Goal: Book appointment/travel/reservation

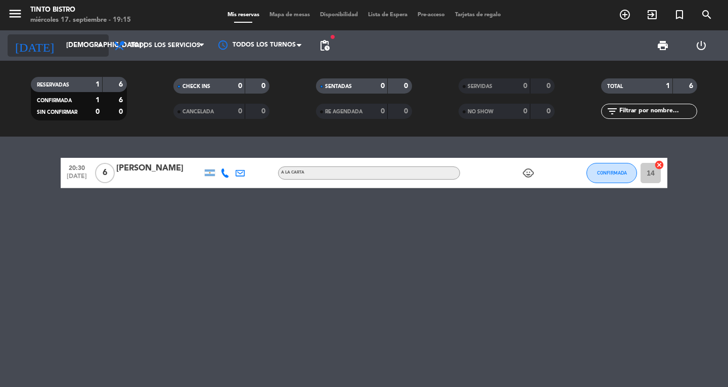
click at [94, 45] on input "[DEMOGRAPHIC_DATA] [DATE]" at bounding box center [105, 45] width 89 height 18
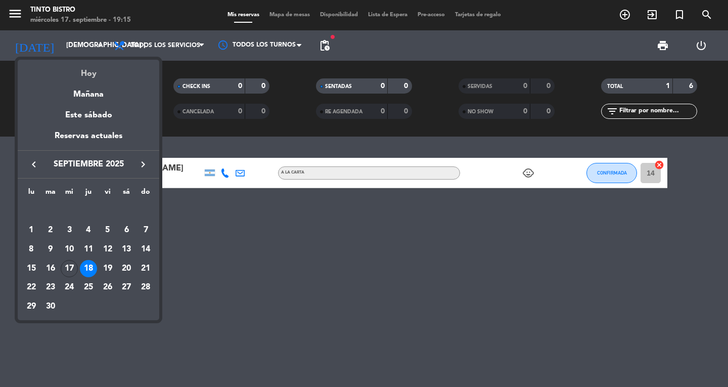
click at [94, 73] on div "Hoy" at bounding box center [89, 70] width 142 height 21
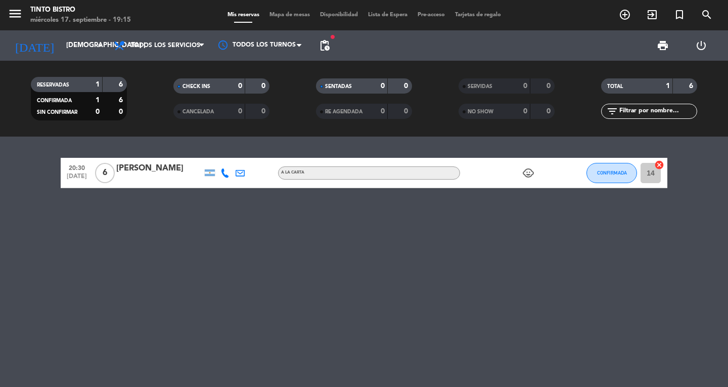
type input "mié. [DATE]"
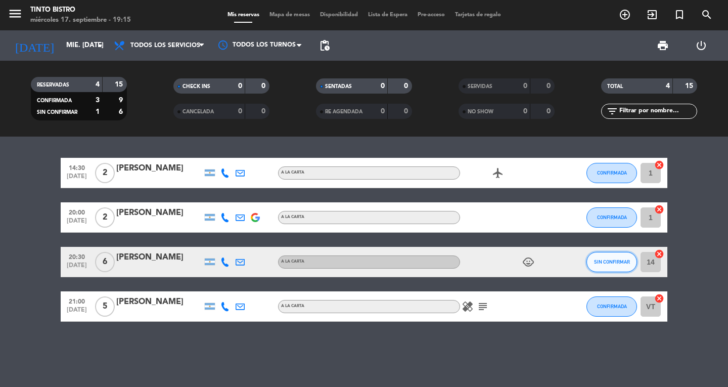
click at [623, 262] on span "SIN CONFIRMAR" at bounding box center [612, 262] width 36 height 6
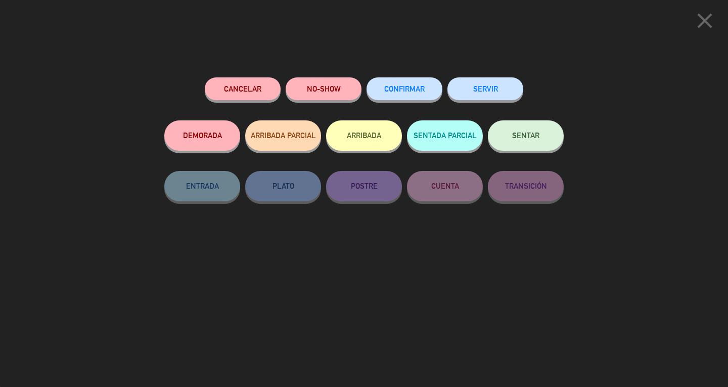
click at [417, 86] on span "CONFIRMAR" at bounding box center [404, 88] width 40 height 9
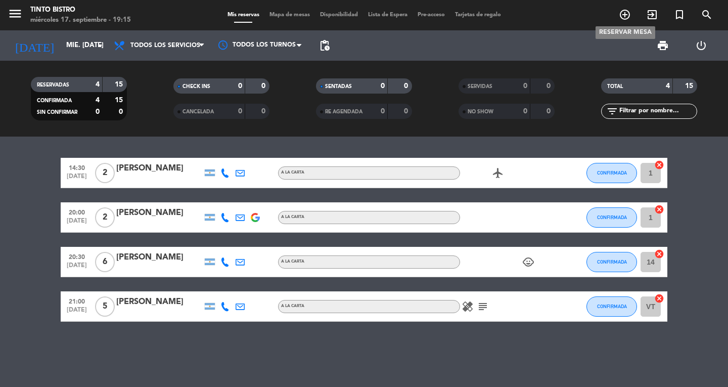
click at [620, 16] on icon "add_circle_outline" at bounding box center [625, 15] width 12 height 12
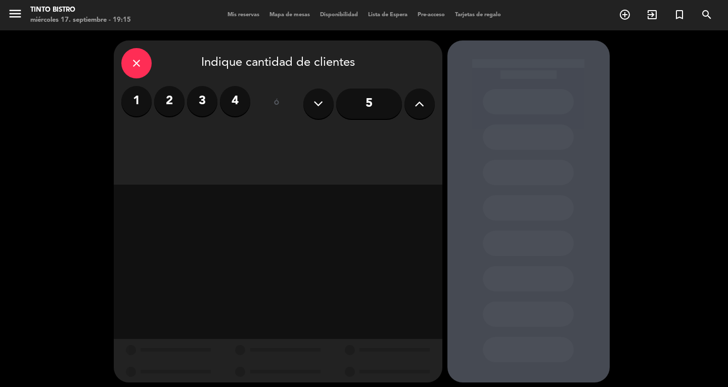
click at [167, 107] on label "2" at bounding box center [169, 101] width 30 height 30
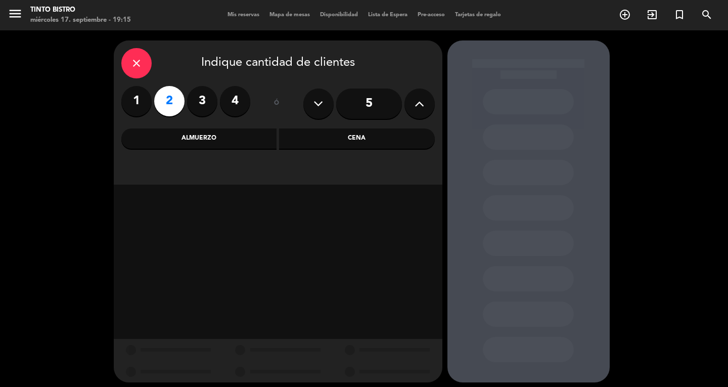
click at [345, 142] on div "Cena" at bounding box center [357, 138] width 156 height 20
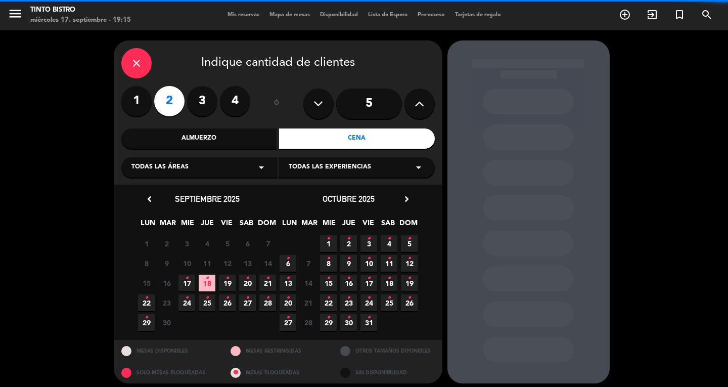
click at [233, 174] on div "Todas las áreas arrow_drop_down" at bounding box center [199, 167] width 156 height 20
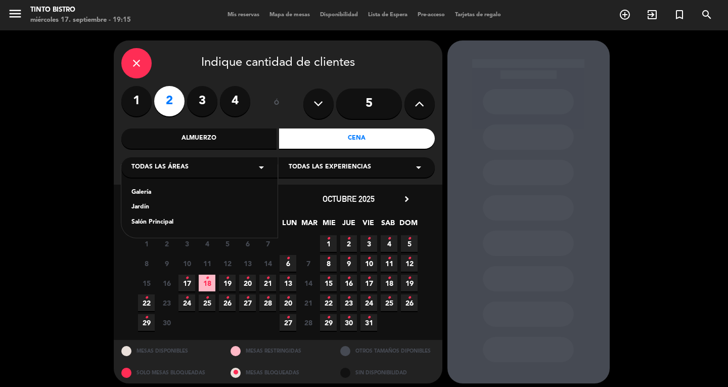
drag, startPoint x: 159, startPoint y: 225, endPoint x: 399, endPoint y: 148, distance: 251.6
click at [159, 225] on div "Salón Principal" at bounding box center [200, 223] width 136 height 10
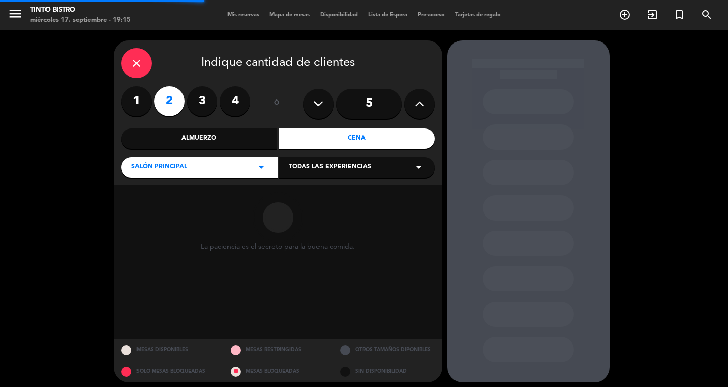
click at [351, 170] on span "Todas las experiencias" at bounding box center [330, 167] width 82 height 10
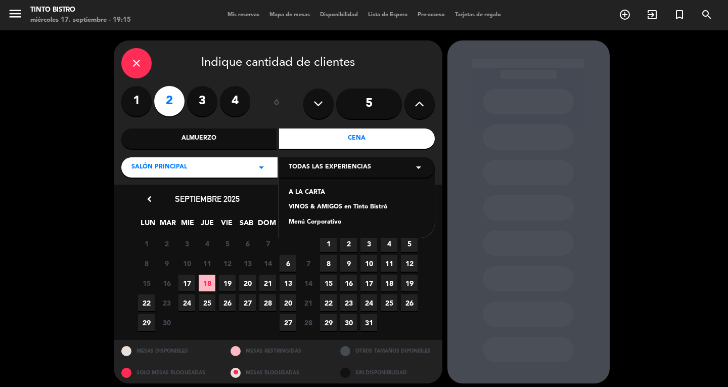
click at [317, 187] on div "A LA CARTA VINOS & AMIGOS en Tinto Bistró Menú Corporativo" at bounding box center [357, 201] width 156 height 73
click at [318, 188] on div "A LA CARTA" at bounding box center [357, 193] width 136 height 10
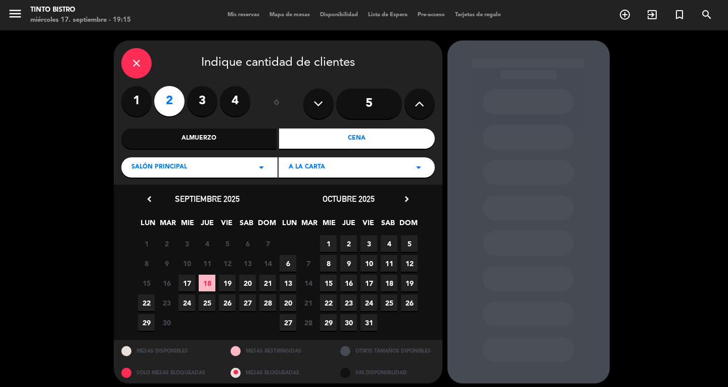
click at [184, 285] on span "17" at bounding box center [187, 283] width 17 height 17
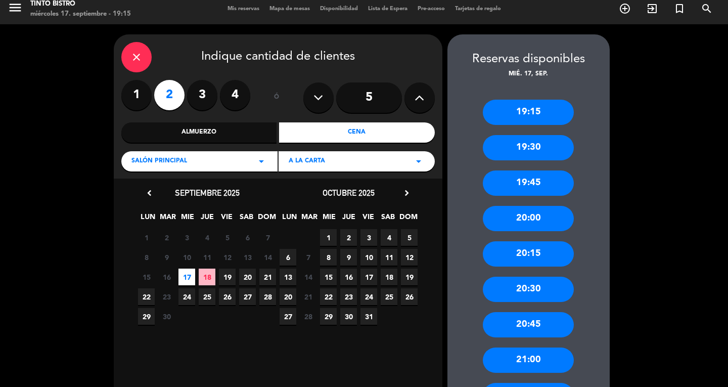
click at [521, 287] on div "20:30" at bounding box center [528, 289] width 91 height 25
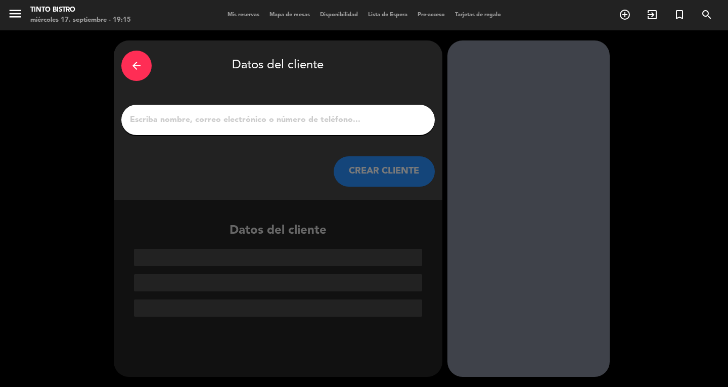
click at [256, 110] on div at bounding box center [278, 120] width 314 height 30
click at [257, 113] on input "1" at bounding box center [278, 120] width 298 height 14
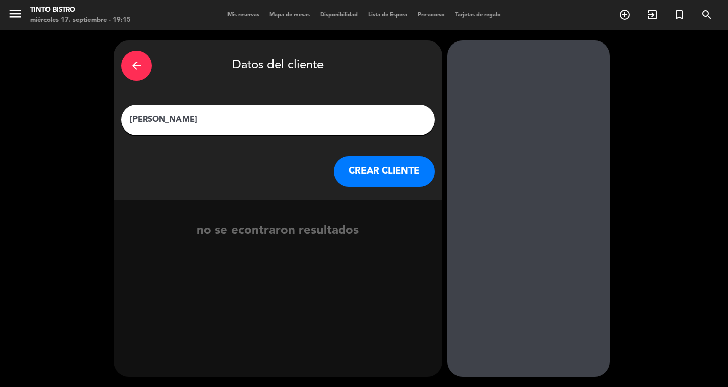
type input "[PERSON_NAME]"
click at [399, 170] on button "CREAR CLIENTE" at bounding box center [384, 171] width 101 height 30
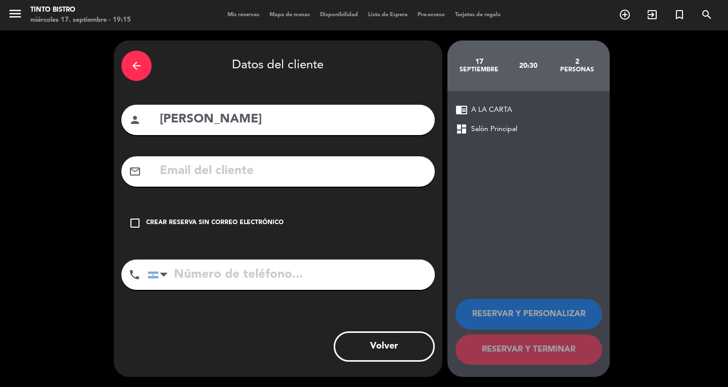
click at [131, 227] on icon "check_box_outline_blank" at bounding box center [135, 223] width 12 height 12
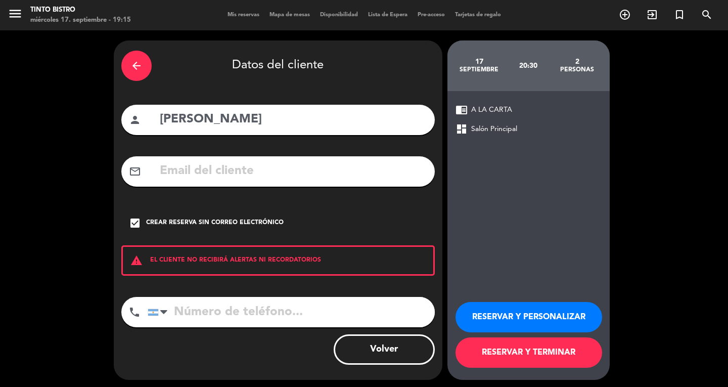
click at [201, 313] on input "tel" at bounding box center [291, 312] width 287 height 30
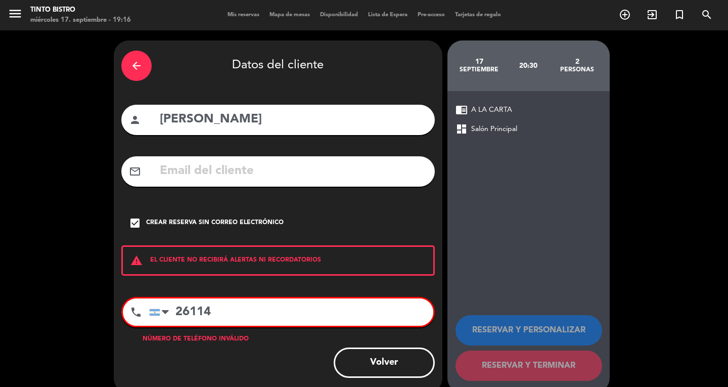
click at [197, 312] on input "26114" at bounding box center [291, 311] width 284 height 27
click at [212, 314] on input "2614" at bounding box center [291, 311] width 284 height 27
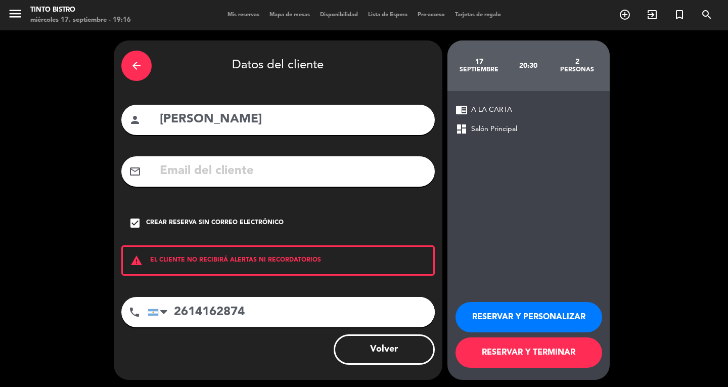
type input "2614162874"
click at [476, 349] on button "RESERVAR Y TERMINAR" at bounding box center [529, 352] width 147 height 30
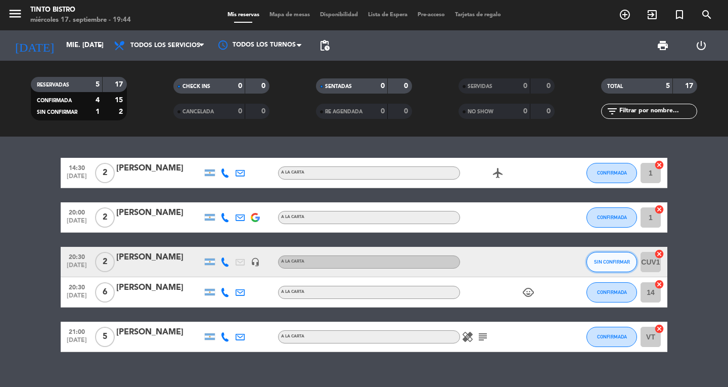
click at [603, 258] on button "SIN CONFIRMAR" at bounding box center [612, 262] width 51 height 20
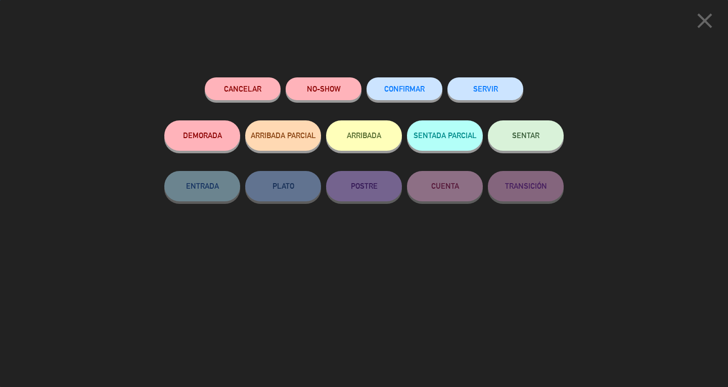
click at [411, 91] on span "CONFIRMAR" at bounding box center [404, 88] width 40 height 9
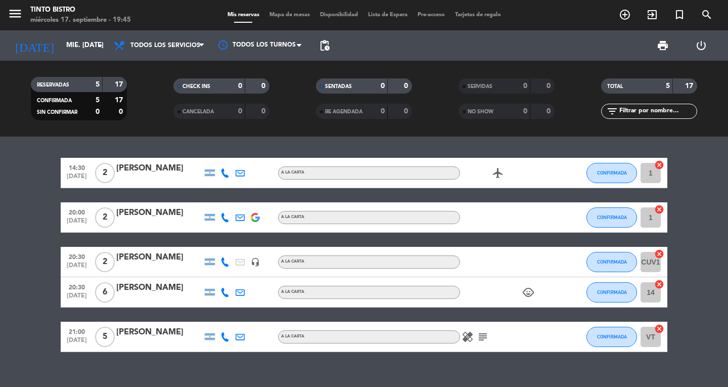
click at [480, 339] on icon "subject" at bounding box center [483, 337] width 12 height 12
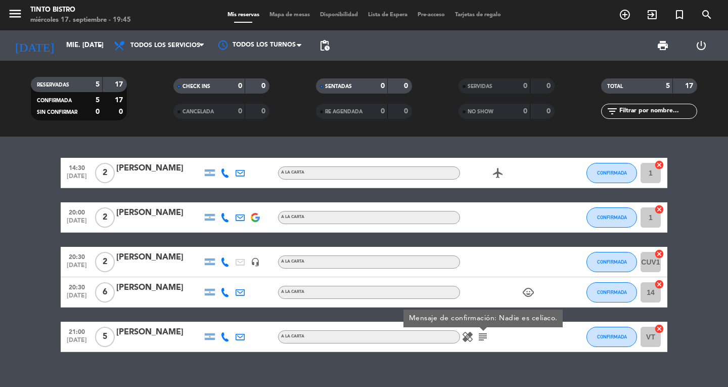
click at [468, 337] on icon "healing" at bounding box center [468, 337] width 12 height 12
click at [480, 335] on icon "subject" at bounding box center [483, 337] width 12 height 12
click at [466, 336] on icon "healing" at bounding box center [468, 337] width 12 height 12
click at [481, 335] on icon "subject" at bounding box center [483, 337] width 12 height 12
click at [464, 342] on icon "healing" at bounding box center [468, 337] width 12 height 12
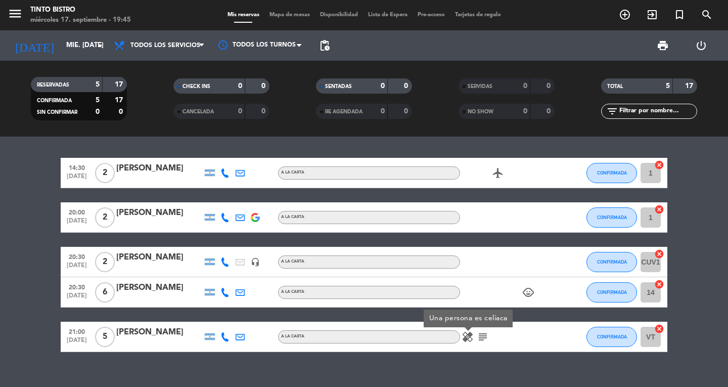
click at [479, 336] on icon "subject" at bounding box center [483, 337] width 12 height 12
